Goal: Transaction & Acquisition: Purchase product/service

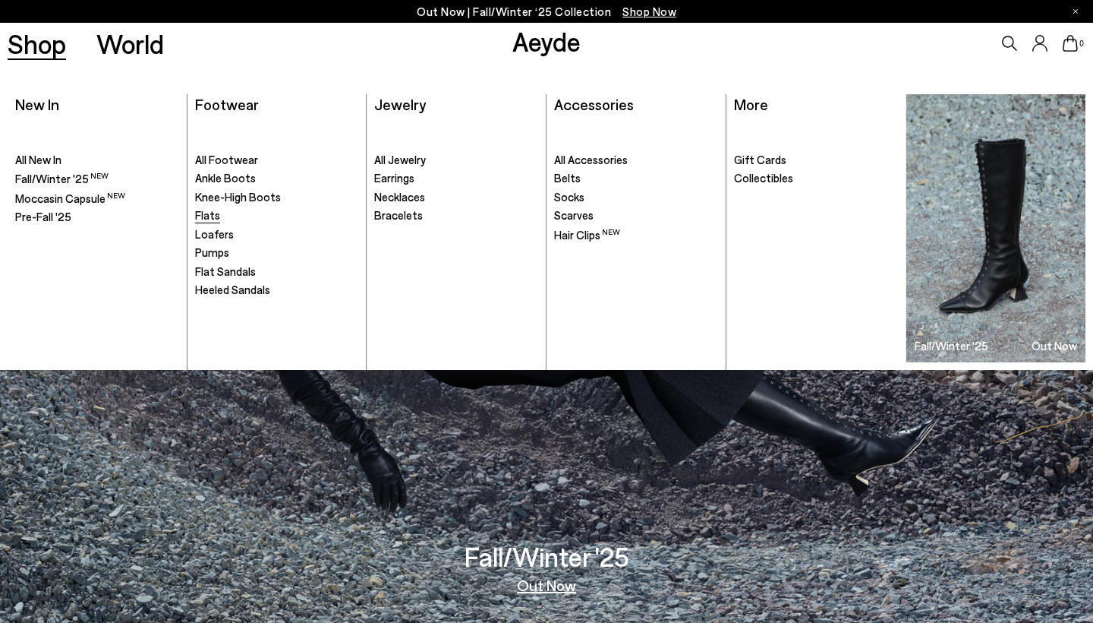
click at [216, 216] on span "Flats" at bounding box center [207, 215] width 25 height 14
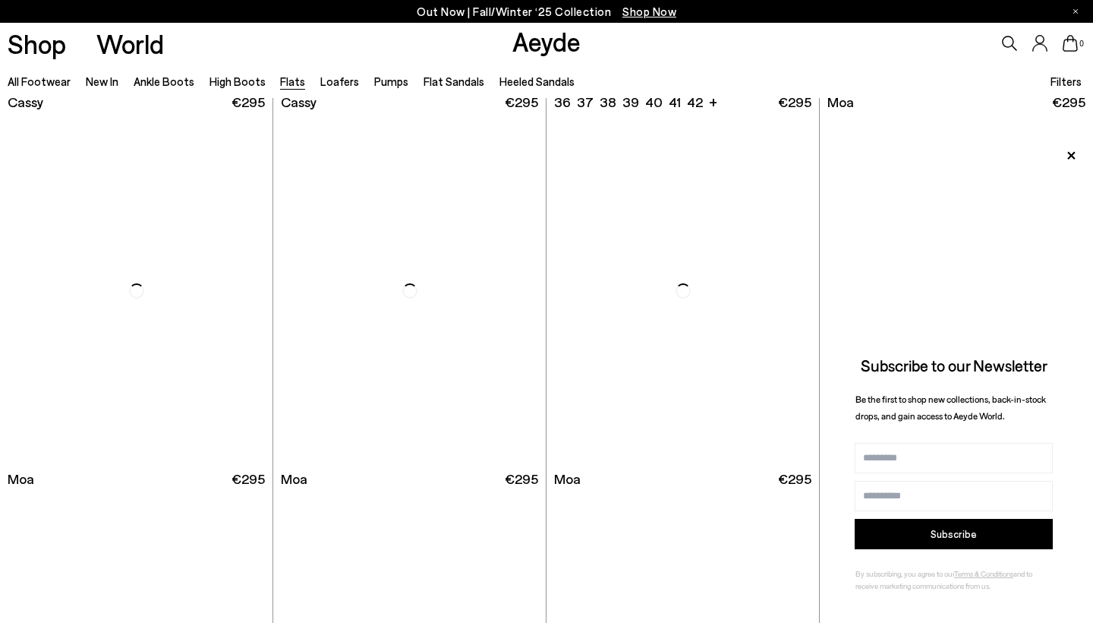
scroll to position [2663, 0]
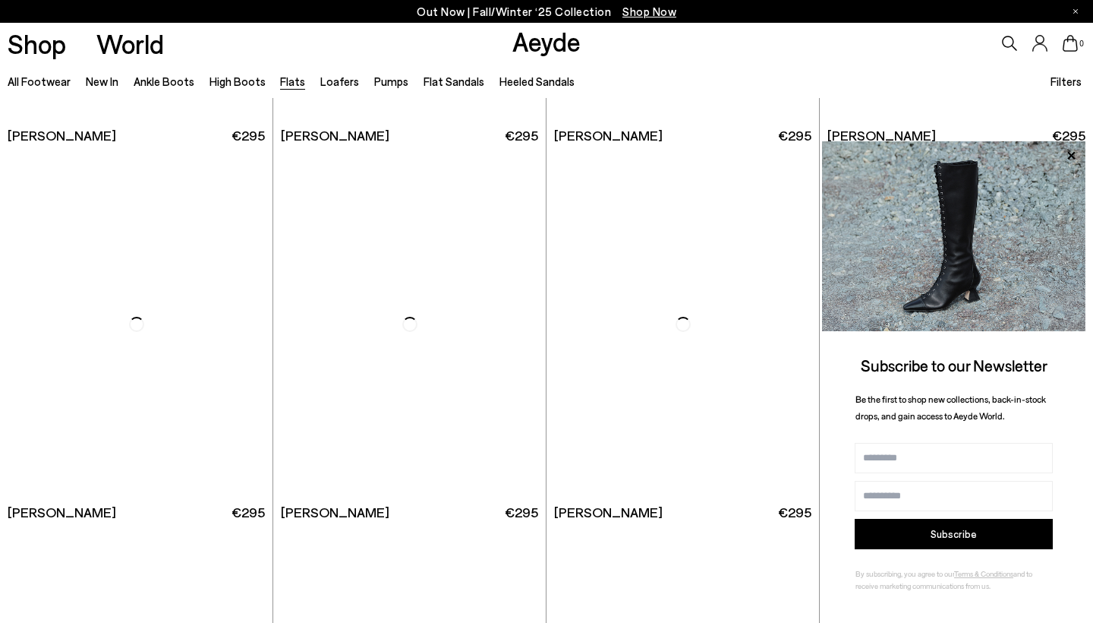
scroll to position [4590, 0]
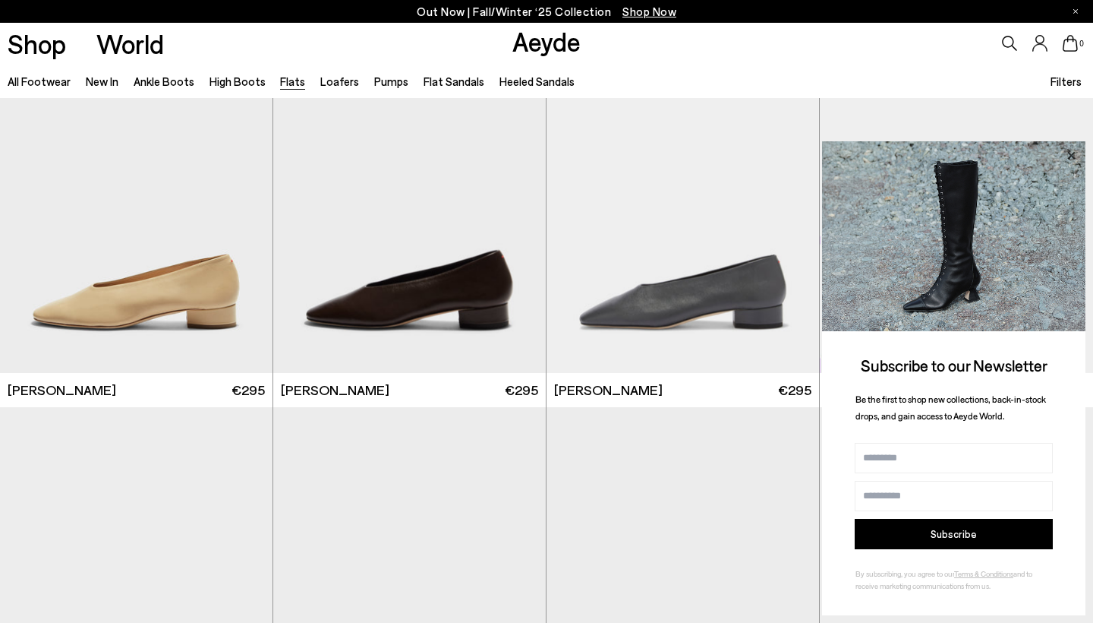
click at [1074, 157] on icon at bounding box center [1071, 156] width 20 height 20
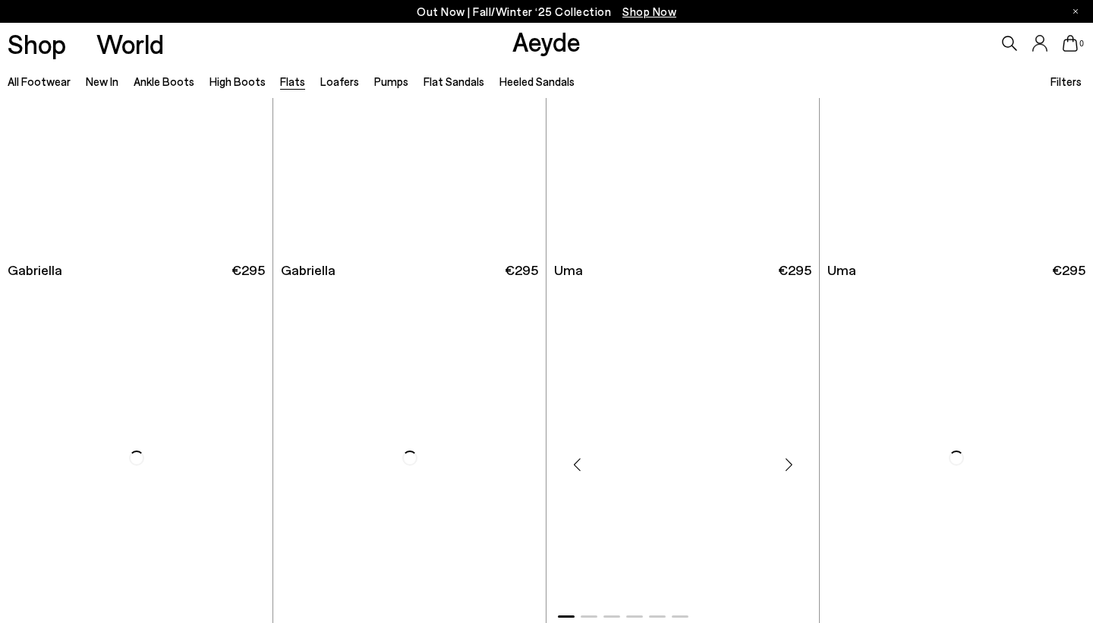
scroll to position [6969, 0]
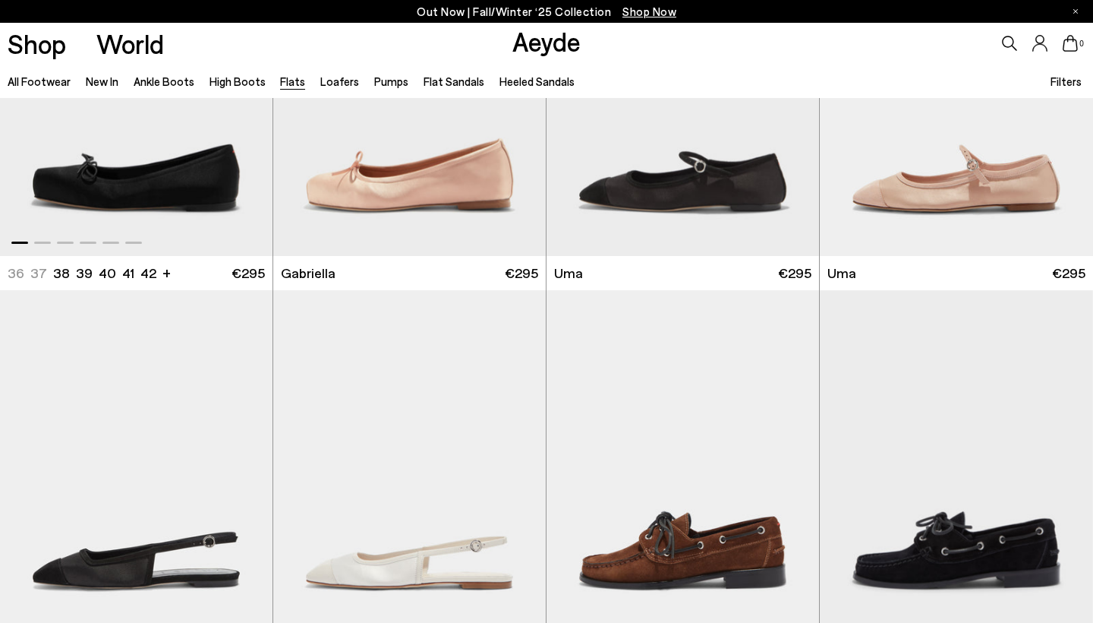
click at [158, 222] on img "1 / 6" at bounding box center [136, 84] width 273 height 342
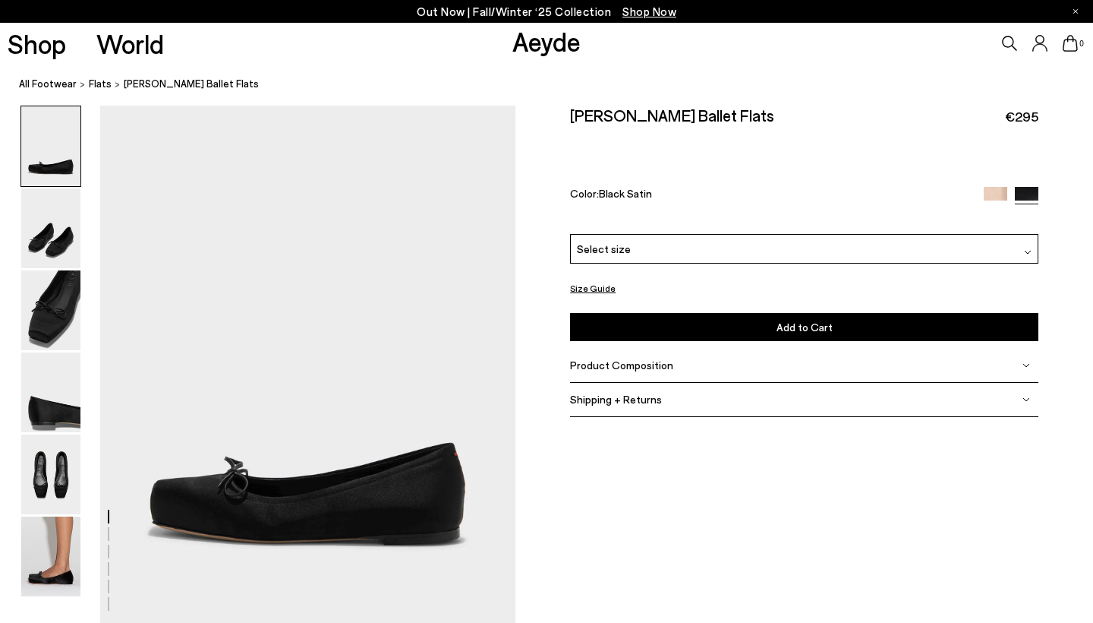
click at [601, 292] on button "Size Guide" at bounding box center [593, 288] width 46 height 19
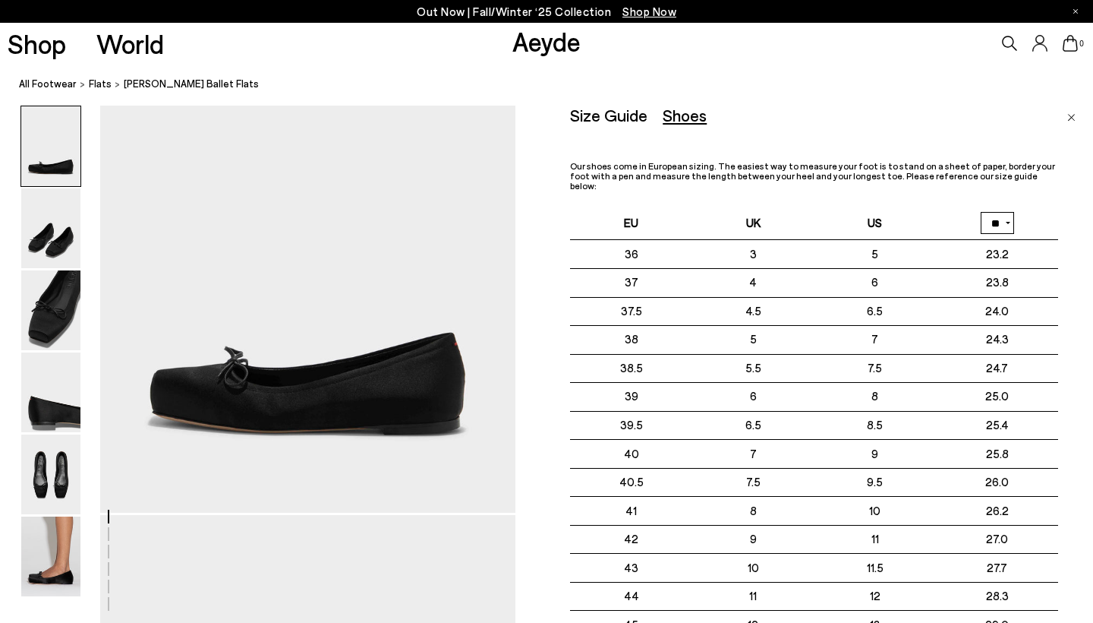
scroll to position [108, 0]
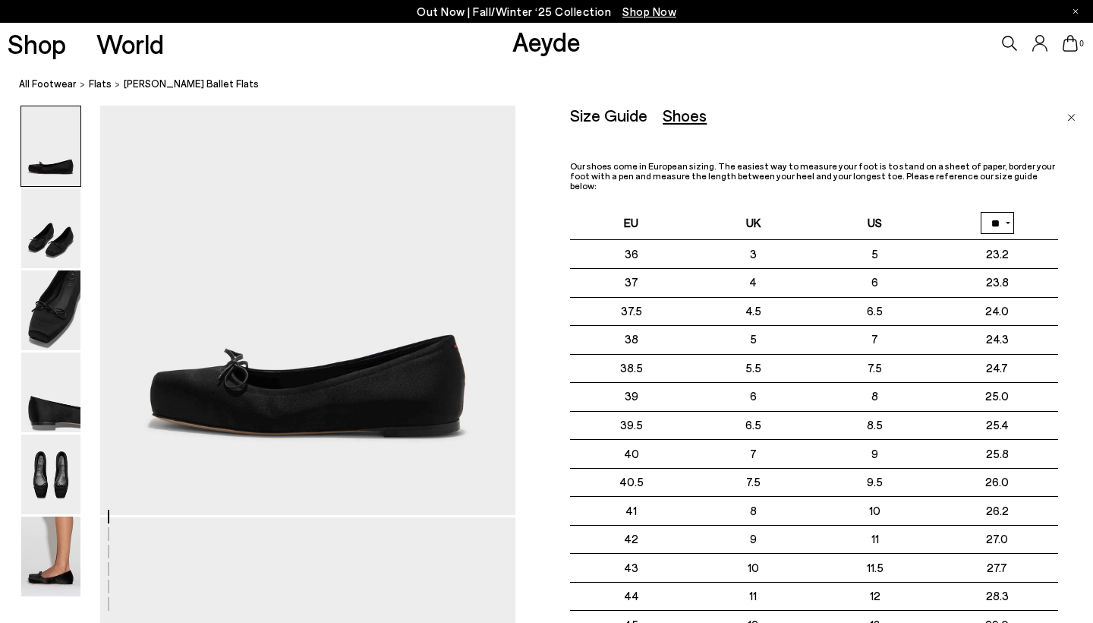
click at [1069, 118] on img "Close" at bounding box center [1071, 118] width 8 height 8
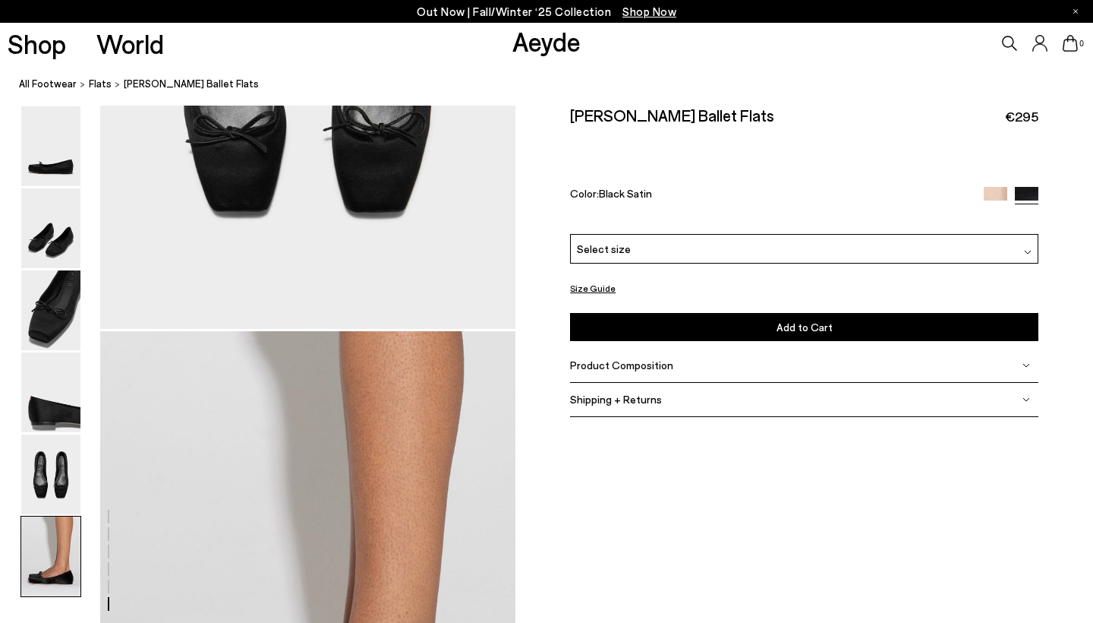
scroll to position [2716, 0]
